Goal: Information Seeking & Learning: Compare options

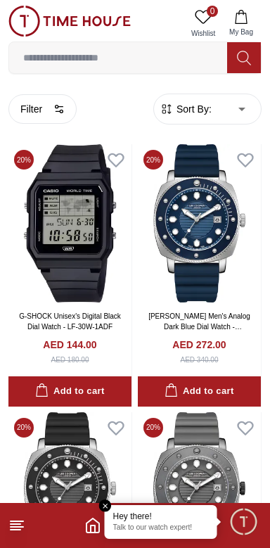
click at [43, 107] on button "Filter" at bounding box center [42, 109] width 68 height 30
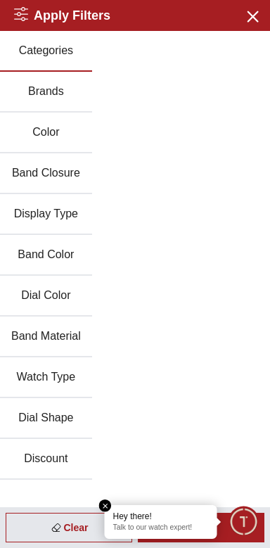
click at [103, 329] on em "Close tooltip" at bounding box center [105, 505] width 13 height 13
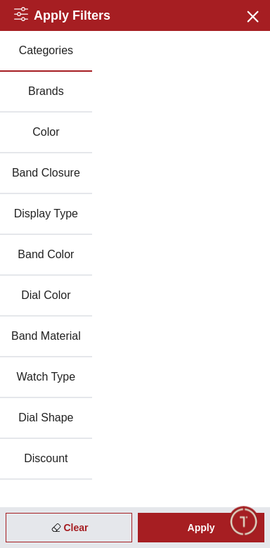
click at [249, 22] on icon "button" at bounding box center [252, 16] width 18 height 18
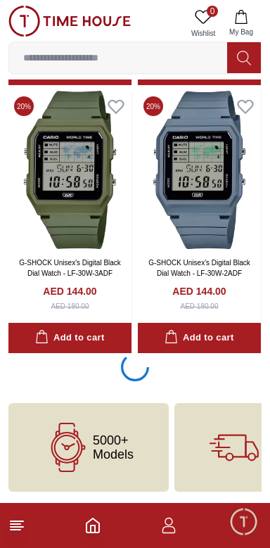
click at [224, 289] on h4 "AED 144.00" at bounding box center [198, 291] width 53 height 14
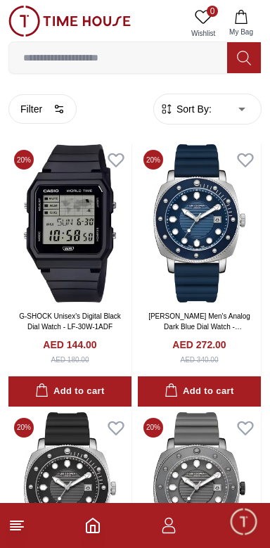
click at [58, 57] on input at bounding box center [118, 58] width 218 height 28
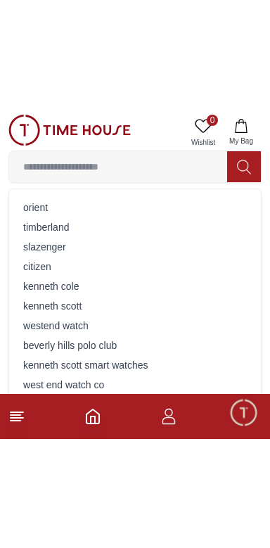
scroll to position [191, 0]
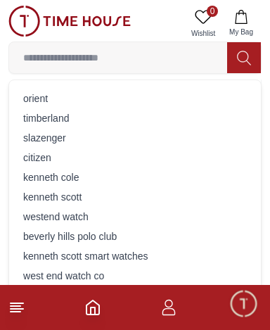
click at [145, 168] on div "k e n n e t h c o l e" at bounding box center [135, 177] width 235 height 20
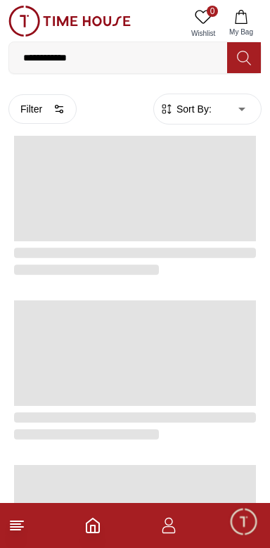
click at [98, 56] on input "**********" at bounding box center [118, 58] width 218 height 28
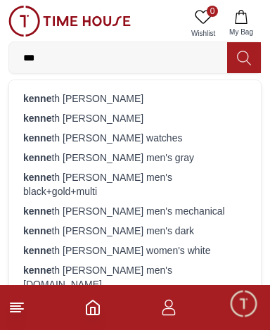
type input "**"
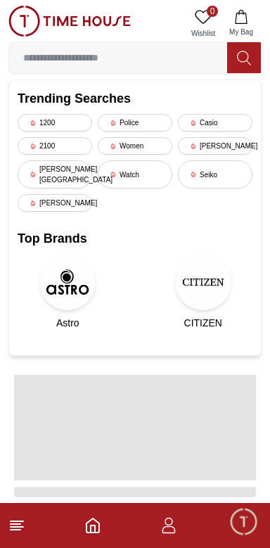
scroll to position [91, 0]
click at [72, 271] on img at bounding box center [67, 282] width 56 height 56
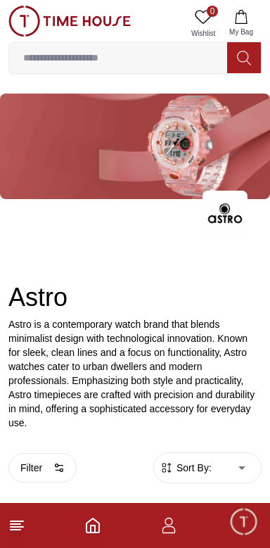
click at [184, 57] on input at bounding box center [118, 58] width 218 height 28
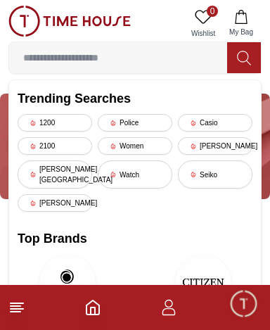
click at [226, 120] on div "Casio" at bounding box center [215, 123] width 75 height 18
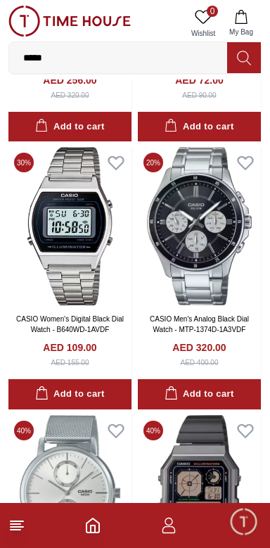
scroll to position [2164, 0]
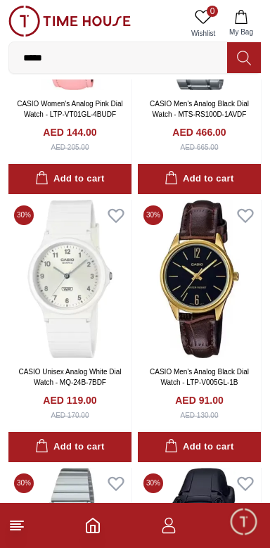
scroll to position [3706, 0]
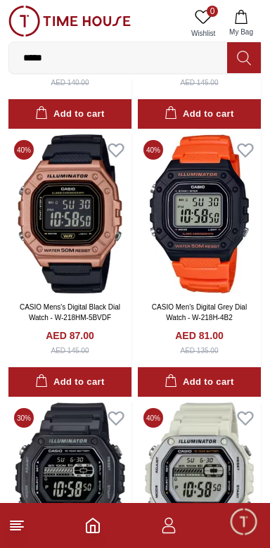
scroll to position [7637, 0]
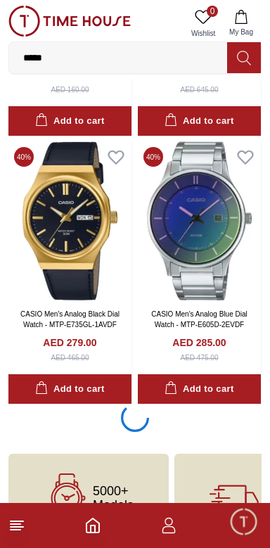
scroll to position [10454, 0]
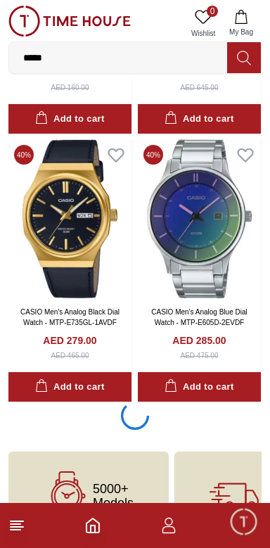
scroll to position [10474, 0]
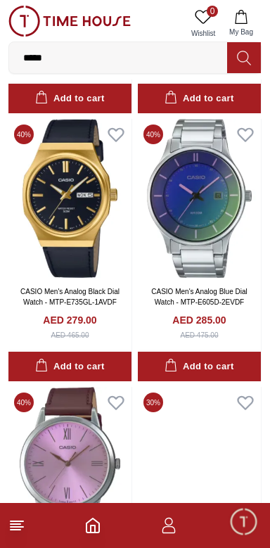
scroll to position [6252, 0]
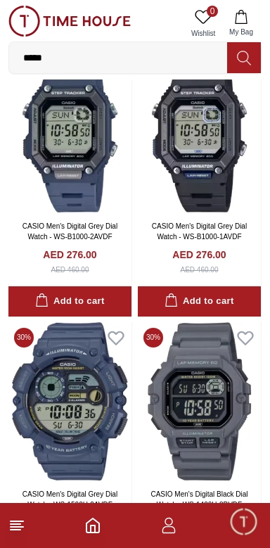
click at [82, 60] on input "*****" at bounding box center [118, 58] width 218 height 28
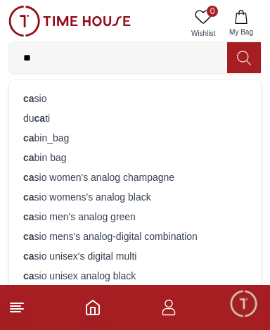
type input "*"
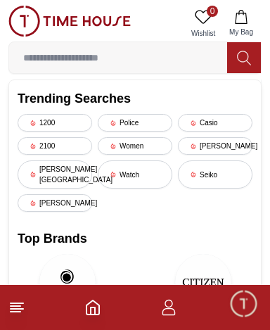
click at [198, 165] on div "Seiko" at bounding box center [215, 174] width 75 height 28
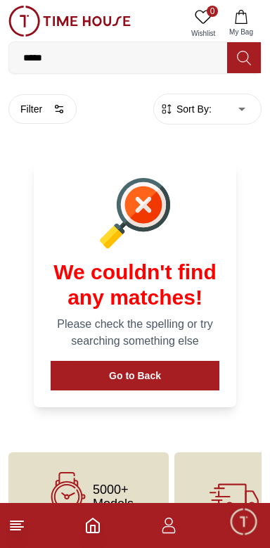
click at [82, 63] on input "*****" at bounding box center [118, 58] width 218 height 28
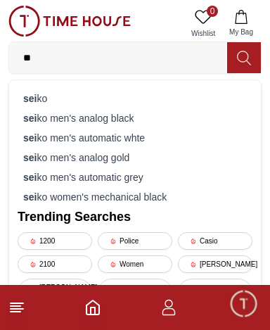
type input "*"
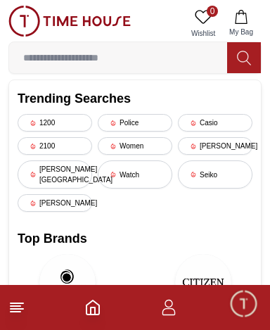
click at [32, 200] on icon at bounding box center [33, 203] width 7 height 7
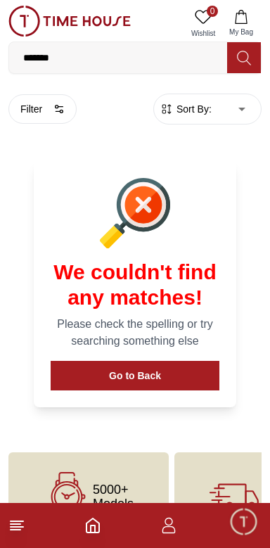
click at [87, 59] on input "*******" at bounding box center [118, 58] width 218 height 28
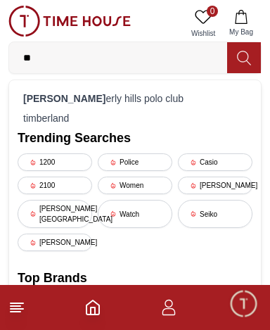
type input "*"
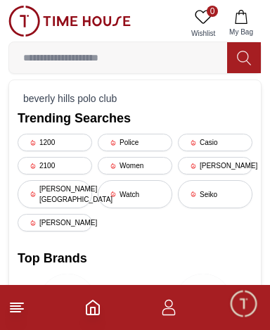
click at [39, 162] on div "2100" at bounding box center [55, 166] width 75 height 18
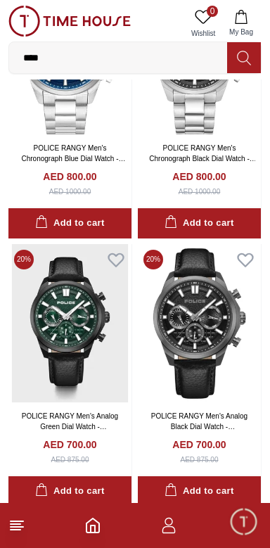
scroll to position [1253, 0]
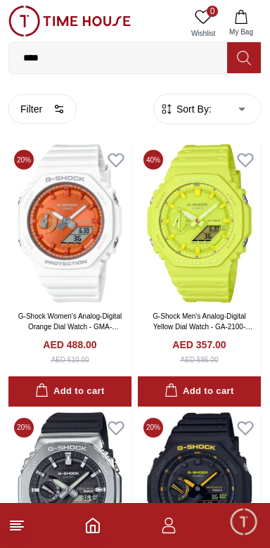
click at [62, 60] on input "****" at bounding box center [118, 58] width 218 height 28
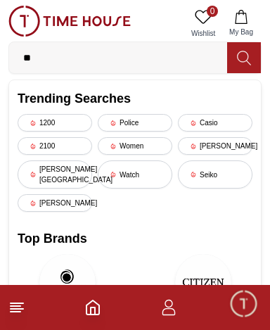
type input "*"
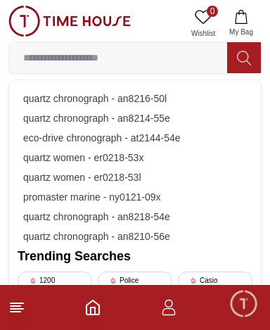
click at [53, 52] on input at bounding box center [118, 58] width 218 height 28
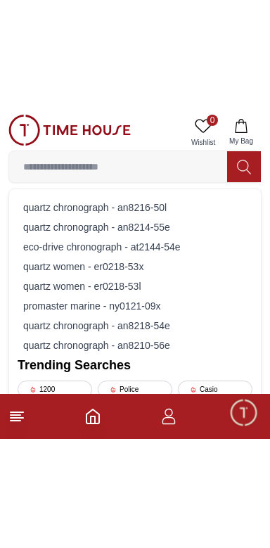
scroll to position [391, 0]
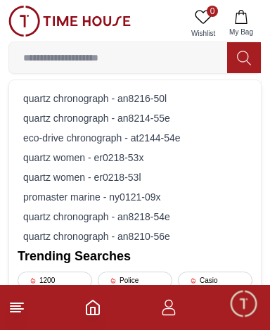
click at [39, 276] on div "1200" at bounding box center [55, 281] width 75 height 18
